Goal: Obtain resource: Obtain resource

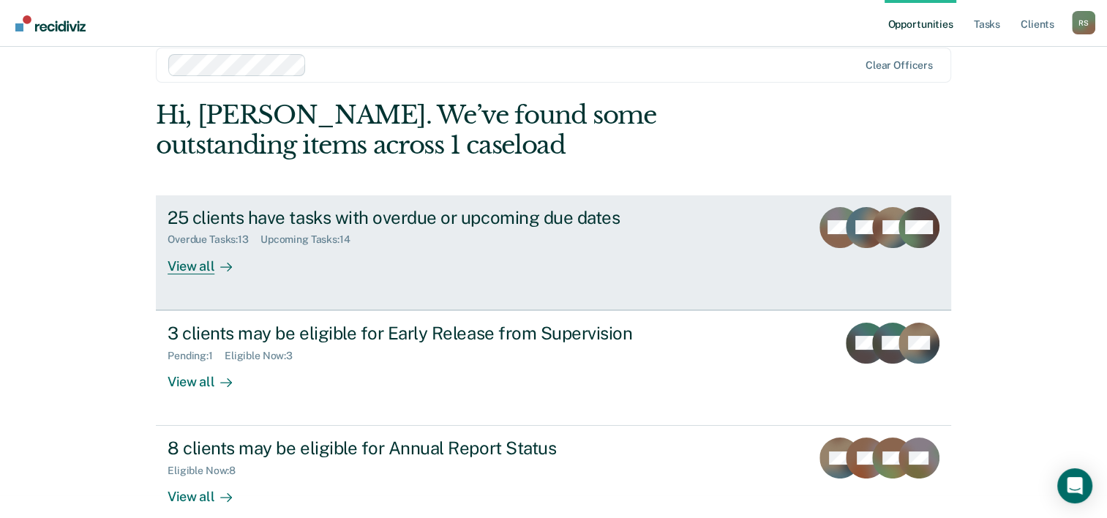
scroll to position [45, 0]
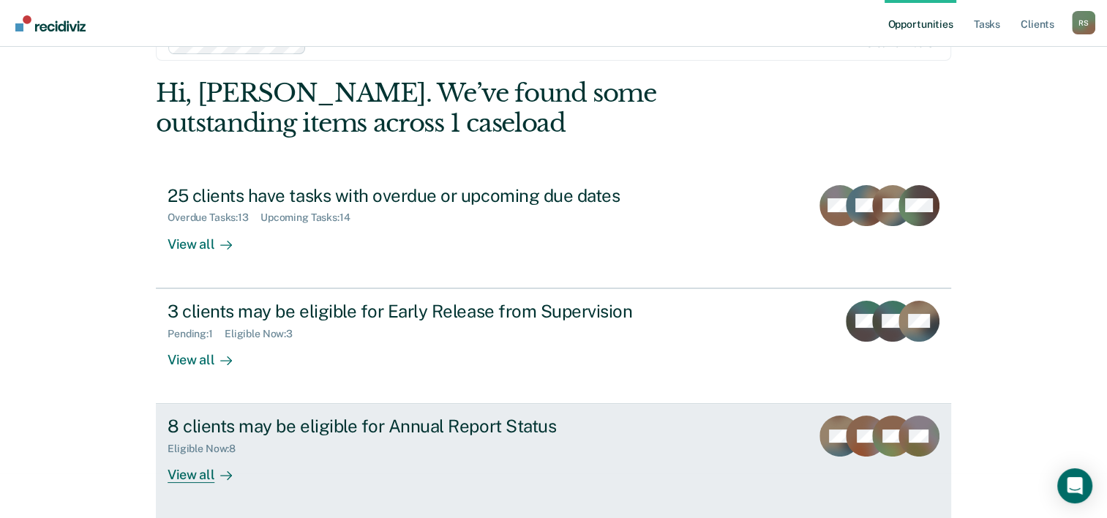
click at [193, 416] on div "8 clients may be eligible for Annual Report Status" at bounding box center [425, 426] width 514 height 21
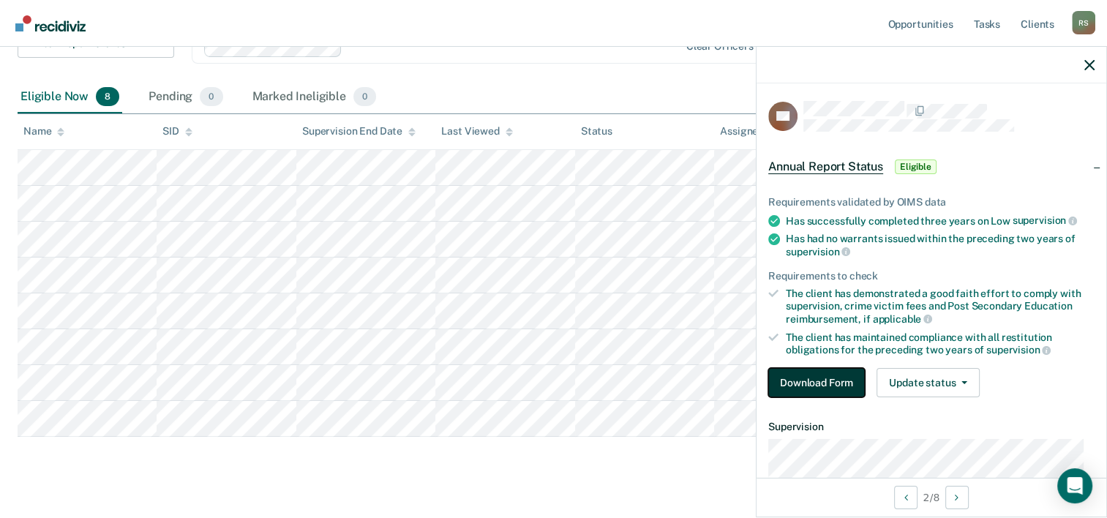
click at [797, 368] on button "Download Form" at bounding box center [816, 382] width 97 height 29
